Goal: Navigation & Orientation: Find specific page/section

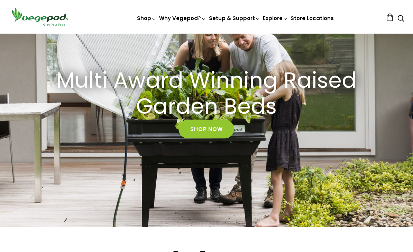
scroll to position [0, 98]
click at [206, 129] on link "Shop Now" at bounding box center [207, 128] width 56 height 19
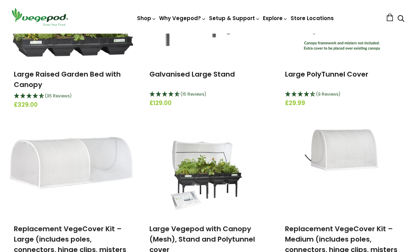
scroll to position [201, 0]
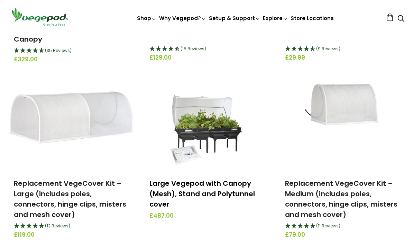
click at [231, 185] on link "Large Vegepod with Canopy (Mesh), Stand and Polytunnel cover" at bounding box center [203, 193] width 106 height 30
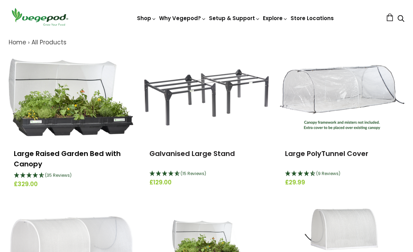
scroll to position [76, 0]
click at [36, 155] on link "Large Raised Garden Bed with Canopy" at bounding box center [67, 159] width 107 height 20
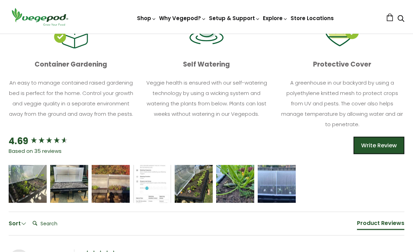
scroll to position [375, 0]
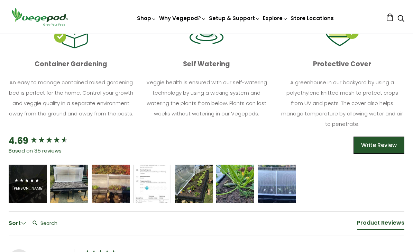
click at [26, 182] on icon "5 star rating" at bounding box center [27, 180] width 5 height 5
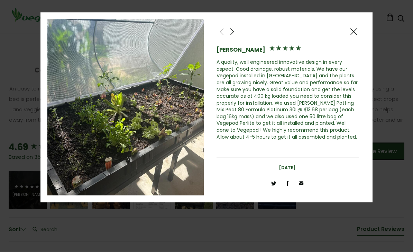
scroll to position [370, 0]
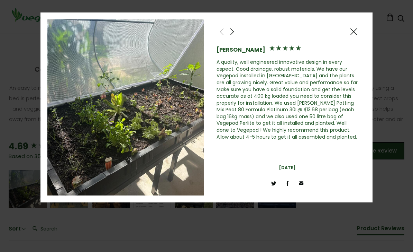
click at [357, 33] on span at bounding box center [354, 31] width 8 height 9
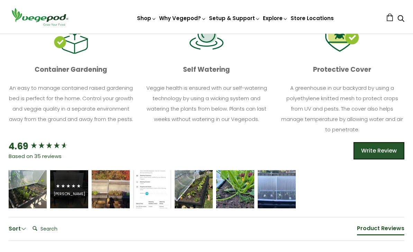
click at [75, 196] on div "Jörgen van Eck" at bounding box center [70, 193] width 32 height 5
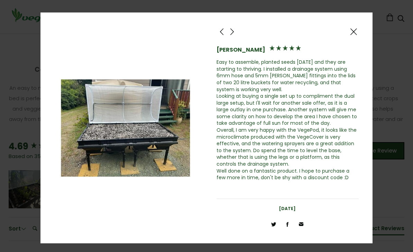
click at [355, 34] on span at bounding box center [354, 31] width 8 height 9
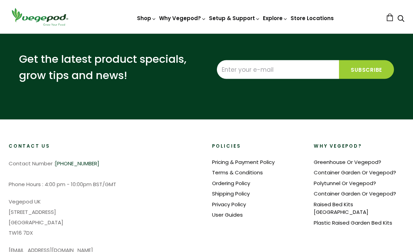
scroll to position [1368, 0]
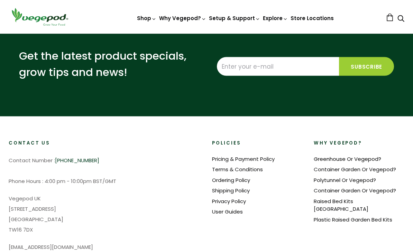
click at [366, 155] on link "Greenhouse Or Vegepod?" at bounding box center [348, 158] width 68 height 7
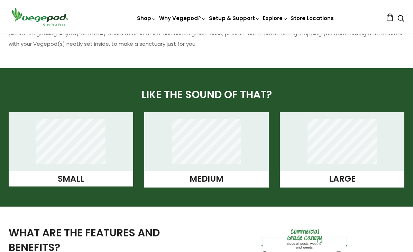
scroll to position [498, 0]
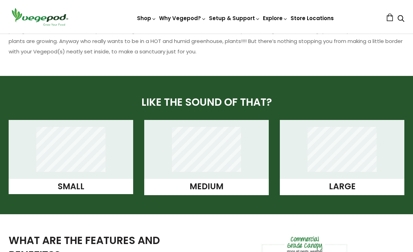
click at [316, 17] on link "Store Locations" at bounding box center [312, 18] width 43 height 7
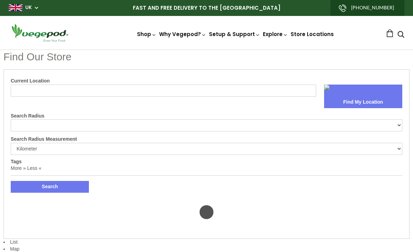
select select "m"
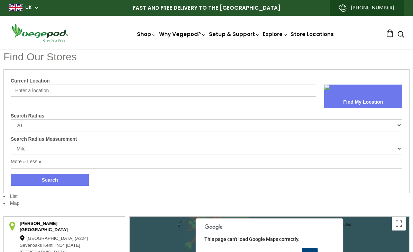
click at [159, 89] on input "Current Location" at bounding box center [164, 90] width 306 height 12
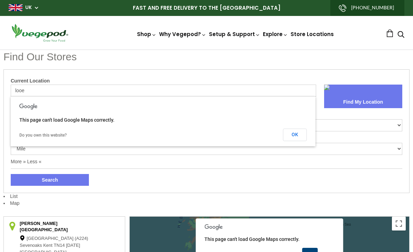
click at [367, 93] on link at bounding box center [363, 90] width 78 height 12
click at [150, 91] on input "looe" at bounding box center [164, 90] width 306 height 12
type input "l"
type input "PL131EG"
click at [296, 137] on button "OK" at bounding box center [295, 134] width 24 height 12
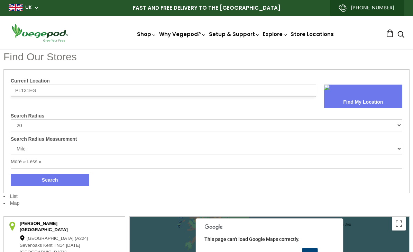
click at [361, 97] on button "Find My Location" at bounding box center [363, 102] width 78 height 12
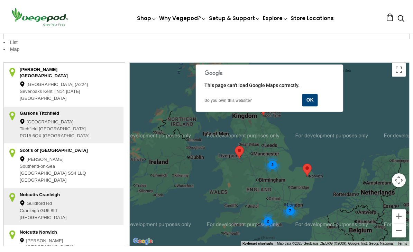
scroll to position [154, 0]
click at [265, 176] on div "7 2 2" at bounding box center [270, 154] width 280 height 183
click at [312, 100] on button "OK" at bounding box center [310, 100] width 16 height 12
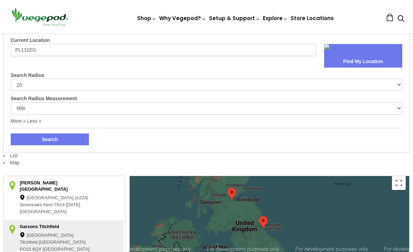
scroll to position [0, 0]
